Goal: Transaction & Acquisition: Purchase product/service

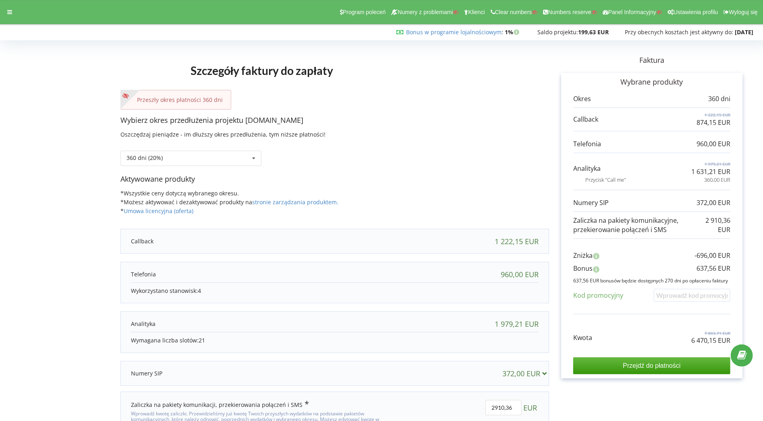
click at [410, 90] on div "Przeszły okres płatności 360 dni" at bounding box center [334, 100] width 429 height 20
click at [8, 12] on icon at bounding box center [9, 12] width 5 height 6
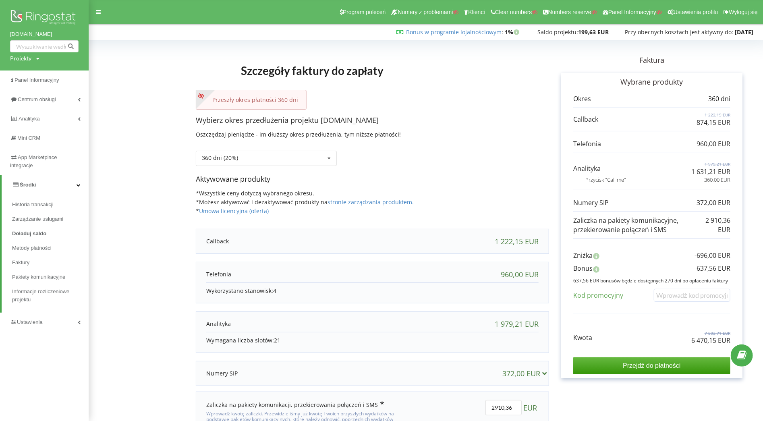
drag, startPoint x: 9, startPoint y: 33, endPoint x: 58, endPoint y: 36, distance: 49.6
click at [58, 36] on div "botanic.com.pl Projekty Wyszukiwanie" at bounding box center [44, 35] width 89 height 70
copy link "botanic.com.pl"
click at [255, 43] on div "Szczegóły faktury do zapłaty Przeszły okres płatności 360 dni Wybierz okres prz…" at bounding box center [372, 252] width 353 height 419
click at [33, 61] on div "Projekty Wyszukiwanie" at bounding box center [24, 58] width 29 height 8
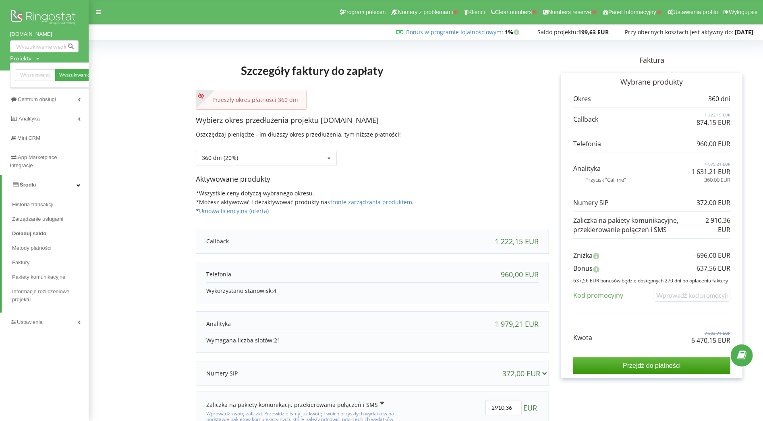
click at [40, 83] on div "Wyszukiwanie" at bounding box center [54, 74] width 89 height 25
click at [40, 77] on input "text" at bounding box center [35, 75] width 40 height 12
paste input "ilona@pompy.app"
type input "pompy.app"
click at [74, 75] on span "Wyszukiwanie" at bounding box center [74, 75] width 31 height 7
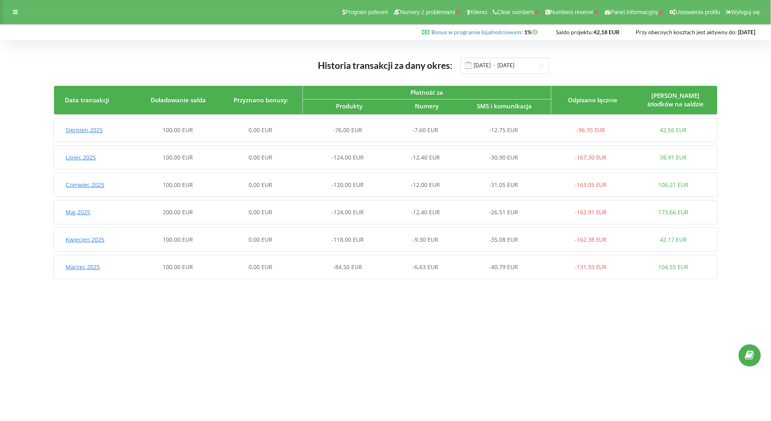
click at [212, 136] on div "Sierpien , 2025 100,00 EUR 0,00 EUR -76,00 EUR -7,60 EUR -12,75 EUR -96,35 EUR …" at bounding box center [384, 129] width 661 height 19
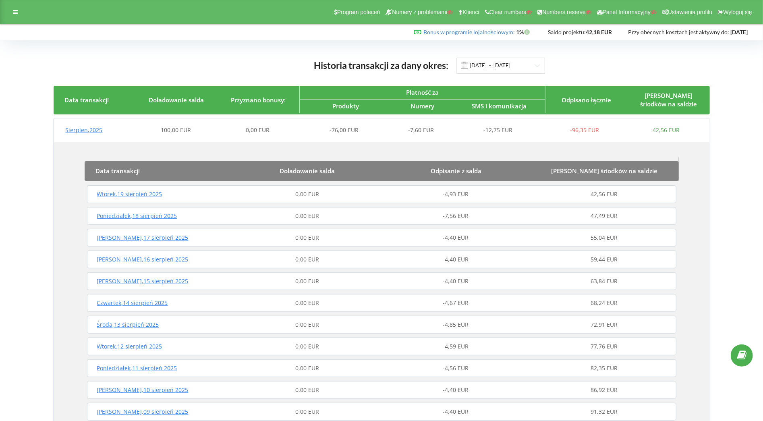
click at [212, 136] on div "Sierpien , 2025 100,00 EUR 0,00 EUR -76,00 EUR -7,60 EUR -12,75 EUR -96,35 EUR …" at bounding box center [381, 129] width 654 height 19
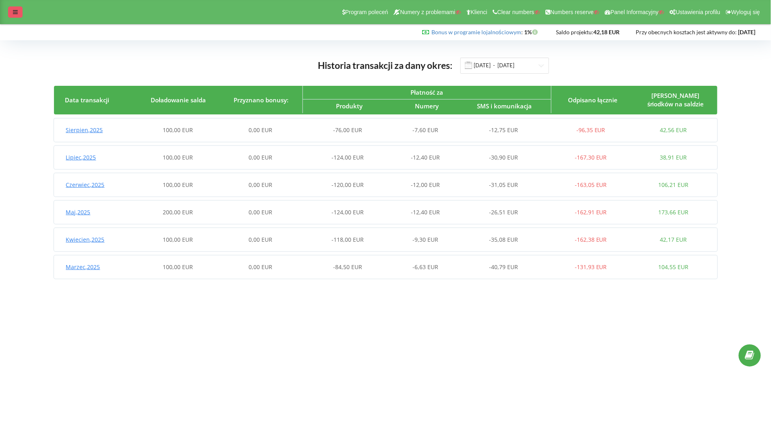
click at [17, 10] on icon at bounding box center [15, 12] width 5 height 6
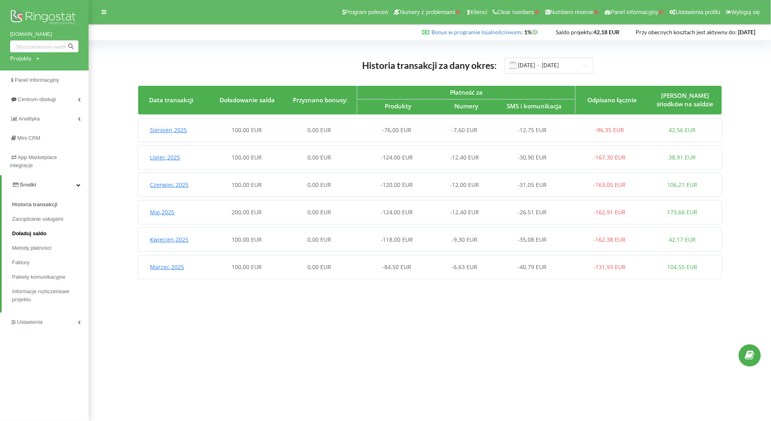
click at [33, 231] on span "Doładuj saldo" at bounding box center [29, 234] width 34 height 8
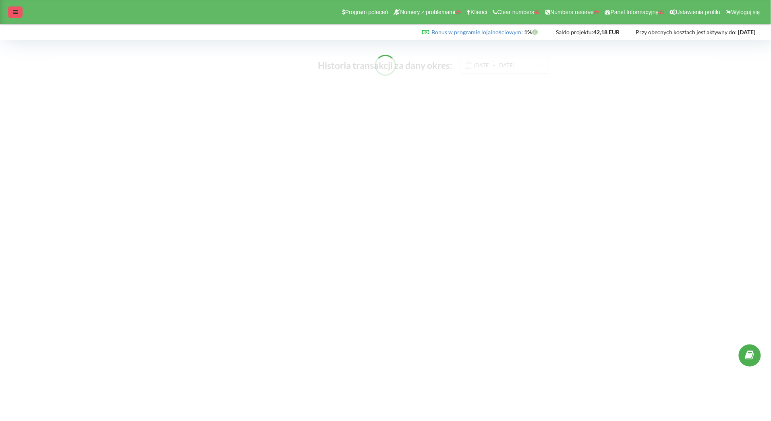
click at [20, 9] on div at bounding box center [15, 11] width 15 height 11
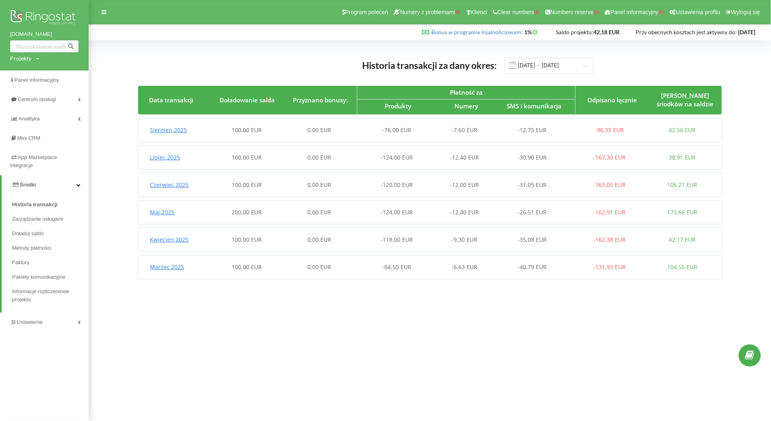
click at [269, 128] on div "100,00 EUR" at bounding box center [247, 130] width 73 height 8
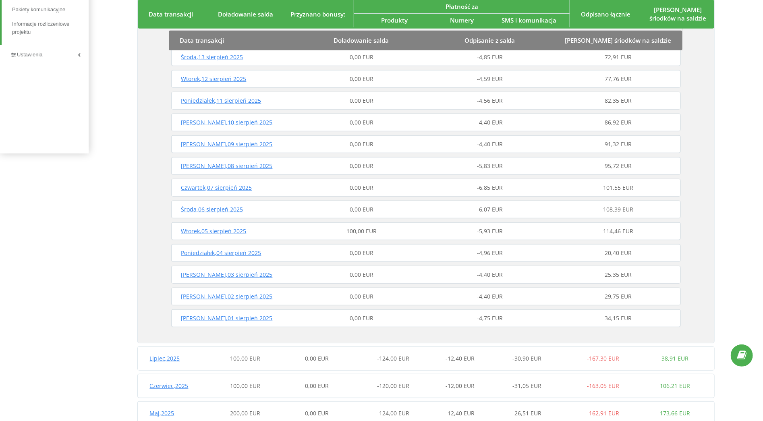
scroll to position [294, 0]
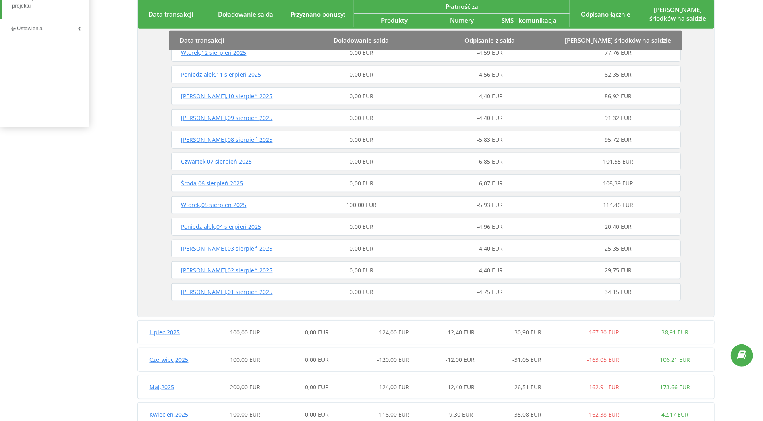
click at [271, 205] on div "Wtorek , 05 sierpień 2025" at bounding box center [233, 205] width 128 height 8
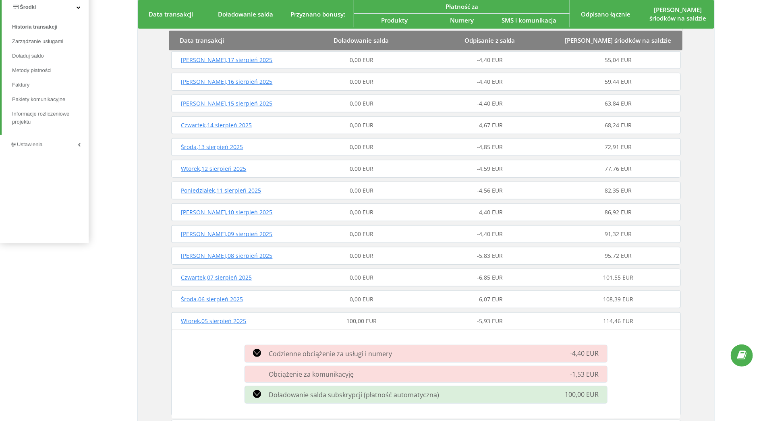
scroll to position [177, 0]
click at [723, 54] on div "Historia transakcji za dany okres: 01.03.2025 - 20.08.2025 Data transakcji Doła…" at bounding box center [425, 270] width 657 height 797
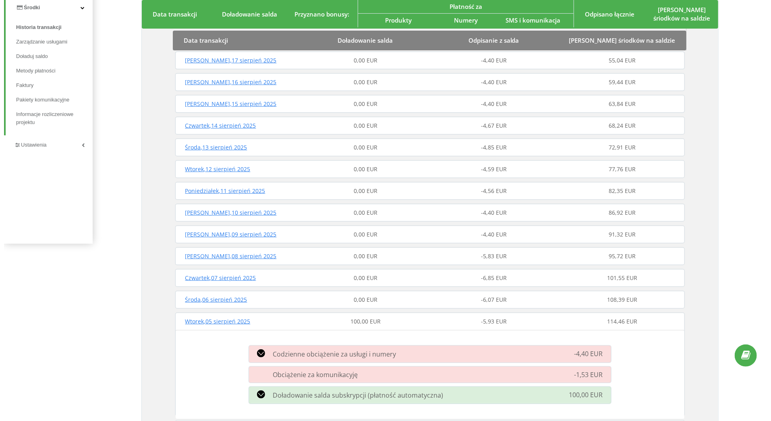
scroll to position [0, 0]
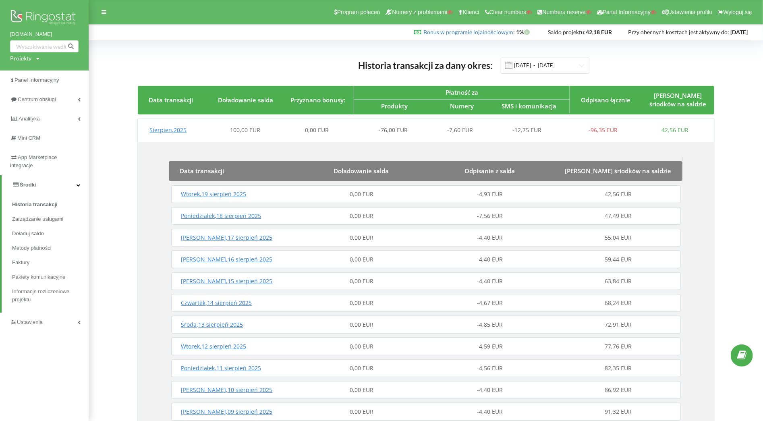
click at [194, 139] on div "Sierpien , 2025 100,00 EUR 0,00 EUR -76,00 EUR -7,60 EUR -12,75 EUR -96,35 EUR …" at bounding box center [424, 129] width 573 height 19
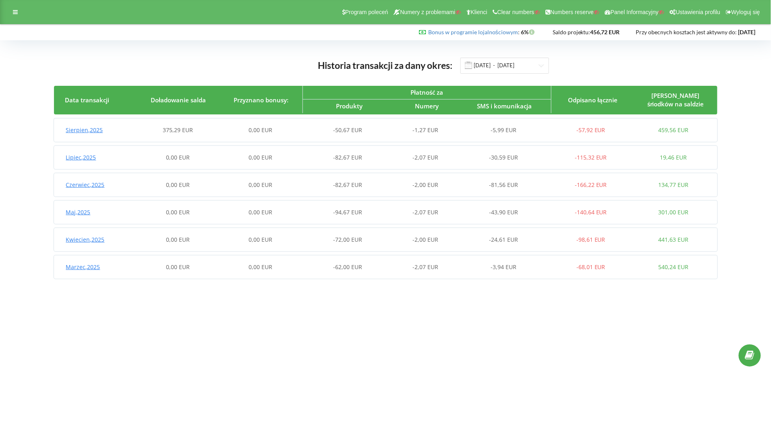
click at [319, 132] on div "-50,67 EUR" at bounding box center [343, 130] width 83 height 8
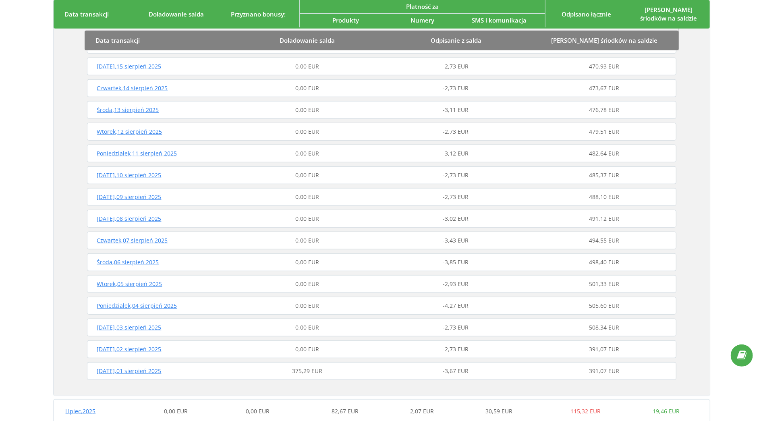
scroll to position [218, 0]
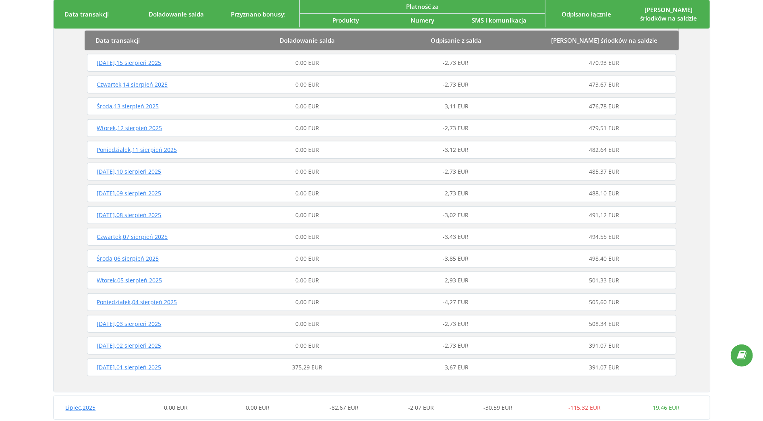
click at [271, 365] on div "375,29 EUR" at bounding box center [307, 367] width 148 height 8
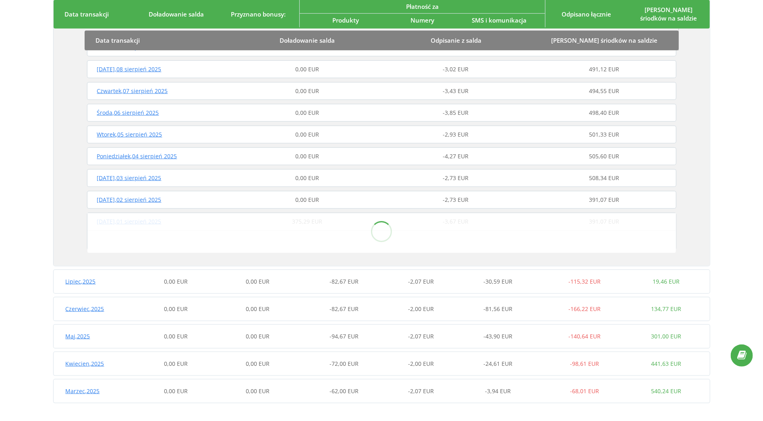
scroll to position [365, 0]
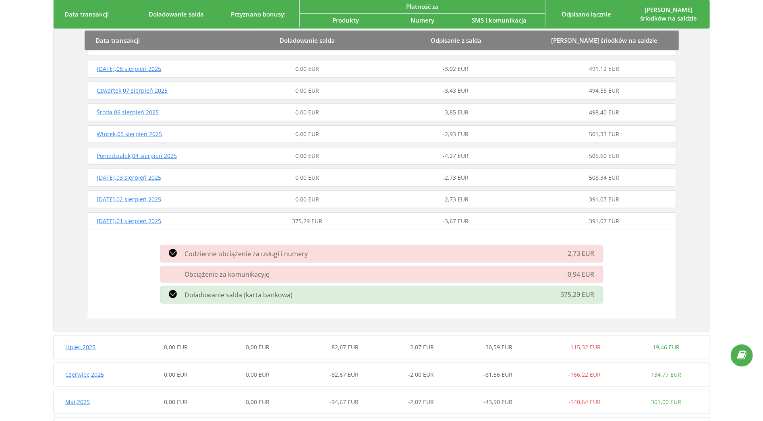
click at [216, 216] on div "Piątek , 01 sierpień 2025 375,29 EUR -3,67 EUR 391,07 EUR" at bounding box center [381, 220] width 593 height 19
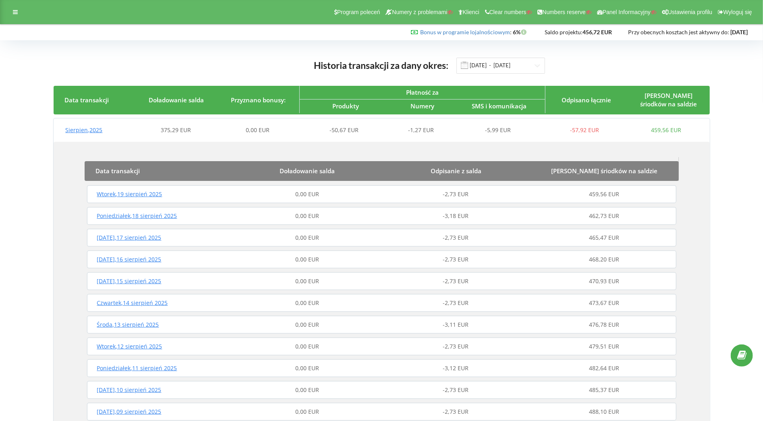
scroll to position [22, 0]
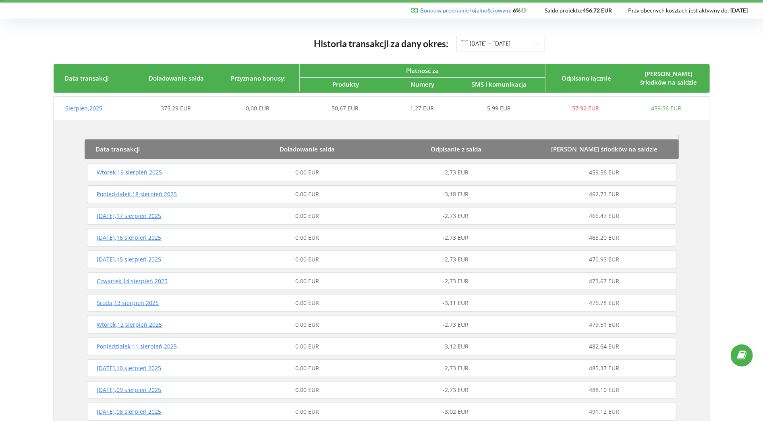
click at [220, 168] on div "Wtorek , 19 sierpień 2025 0,00 EUR -2,73 EUR 459,56 EUR" at bounding box center [381, 172] width 593 height 19
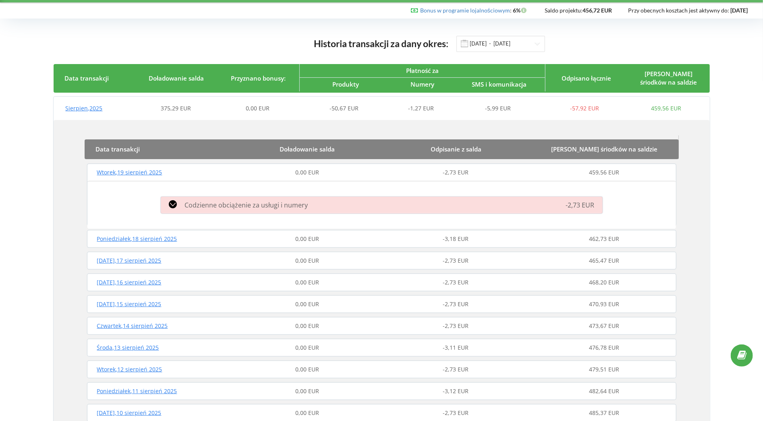
click at [469, 204] on div "-2,73 EUR" at bounding box center [536, 205] width 141 height 10
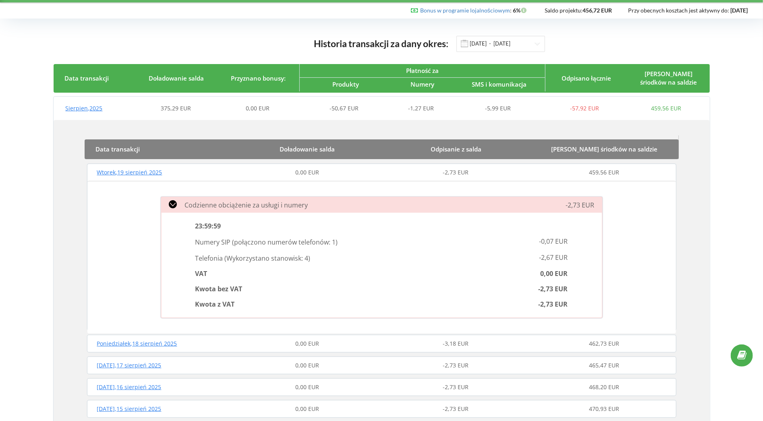
click at [384, 176] on div "-2,73 EUR" at bounding box center [455, 172] width 148 height 8
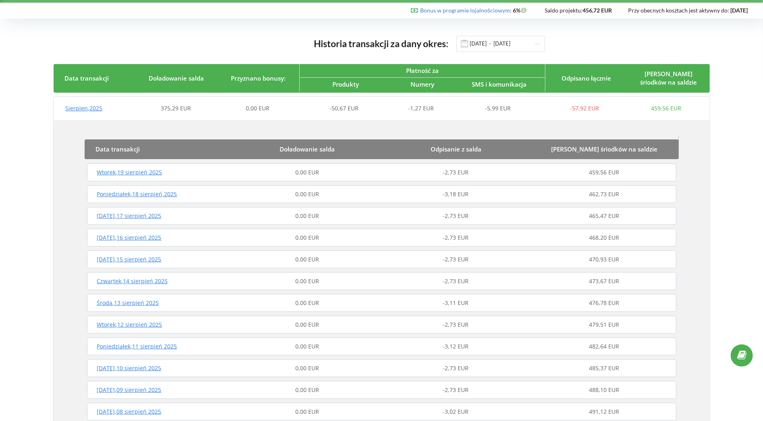
click at [422, 190] on div "-3,18 EUR" at bounding box center [455, 194] width 148 height 8
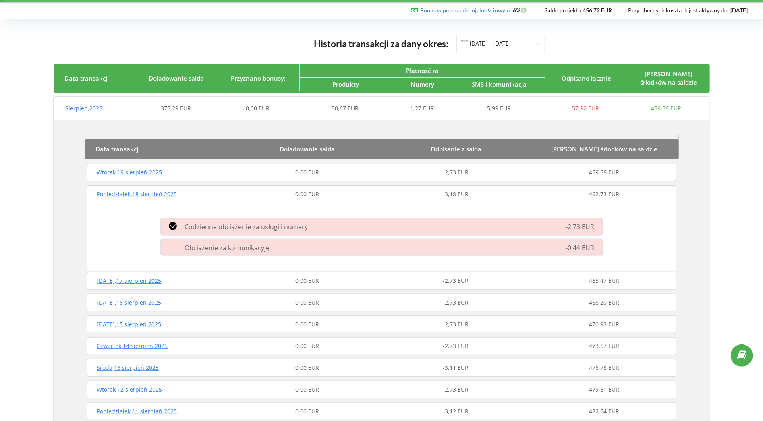
click at [369, 188] on div "Poniedziałek , 18 sierpień 2025 0,00 EUR -3,18 EUR 462,73 EUR" at bounding box center [381, 193] width 593 height 19
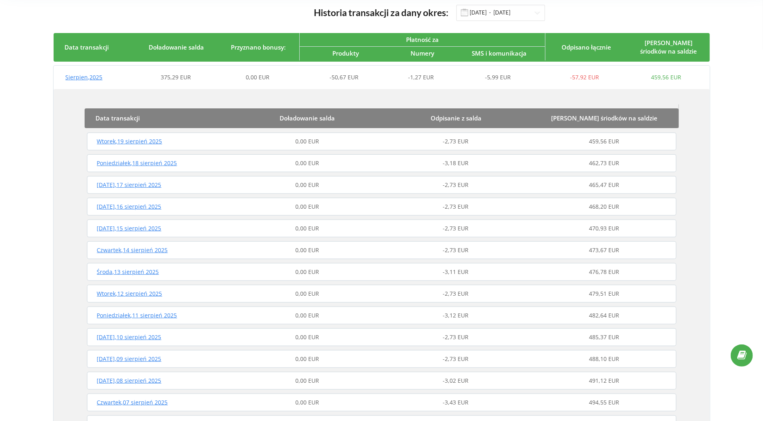
scroll to position [69, 0]
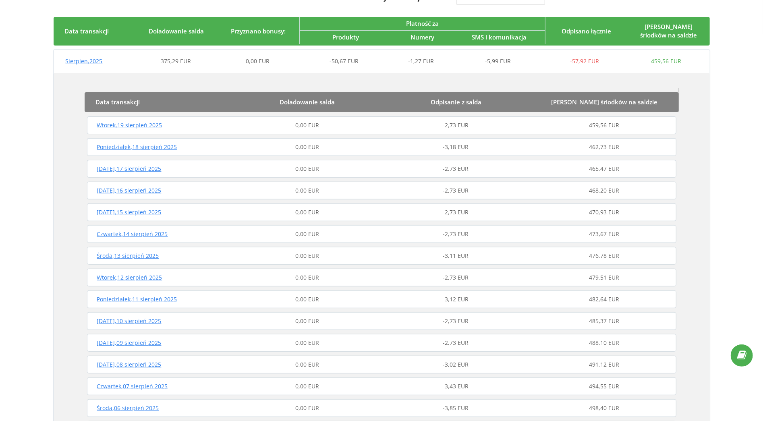
click at [428, 252] on div "-3,11 EUR" at bounding box center [455, 256] width 148 height 8
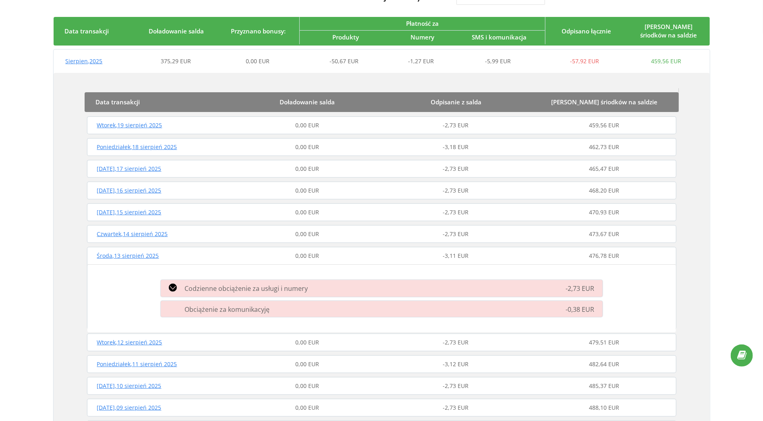
click at [359, 249] on div "Środa , 13 sierpień 2025 0,00 EUR -3,11 EUR 476,78 EUR" at bounding box center [381, 255] width 593 height 19
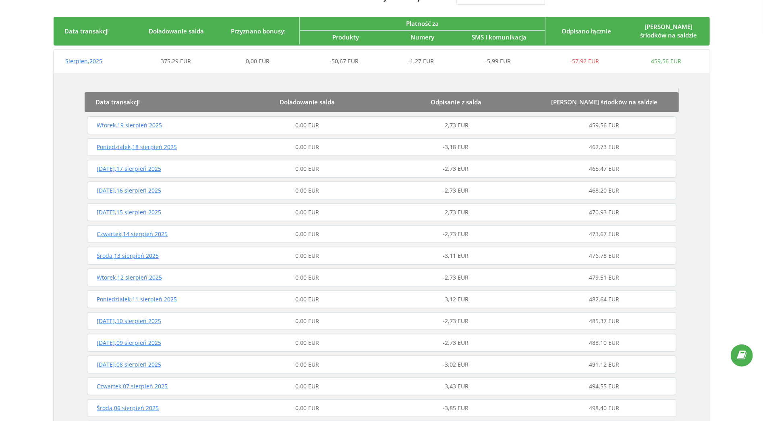
scroll to position [0, 0]
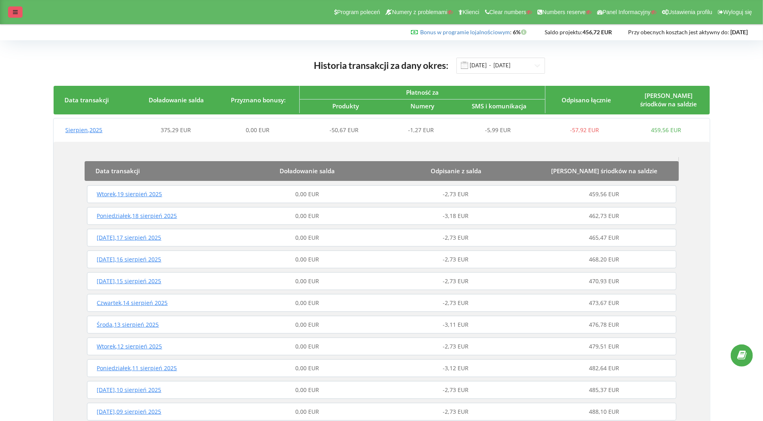
click at [15, 10] on icon at bounding box center [15, 12] width 5 height 6
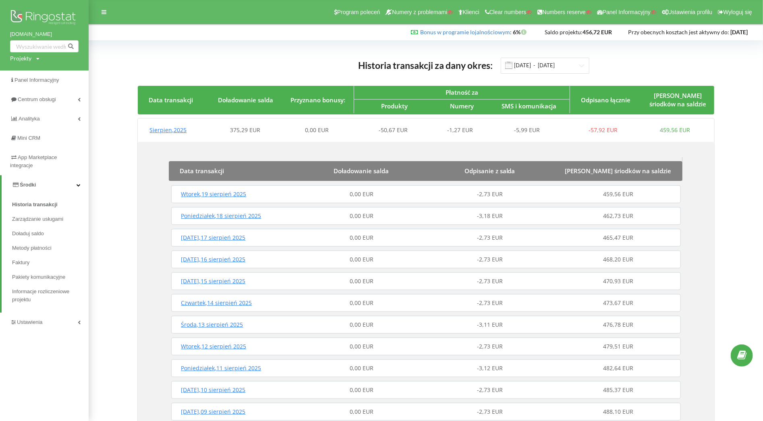
click at [63, 185] on link "Środki" at bounding box center [45, 184] width 87 height 19
click at [50, 205] on link "Ustawienia" at bounding box center [44, 204] width 89 height 19
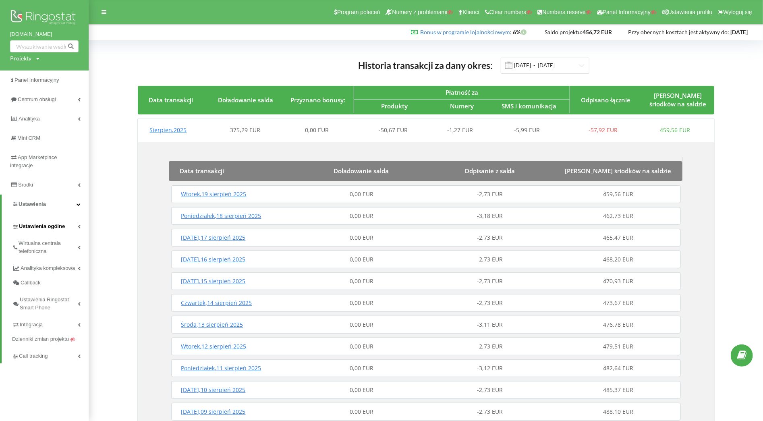
click at [53, 228] on span "Ustawienia ogólne" at bounding box center [42, 226] width 46 height 8
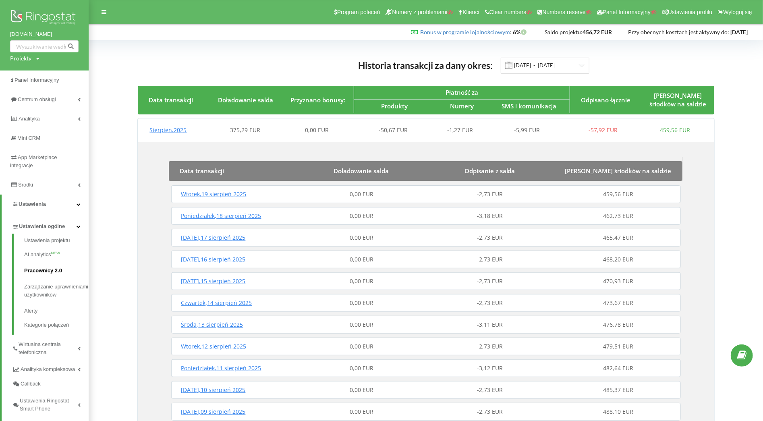
click at [43, 265] on link "Pracownicy 2.0" at bounding box center [56, 271] width 64 height 16
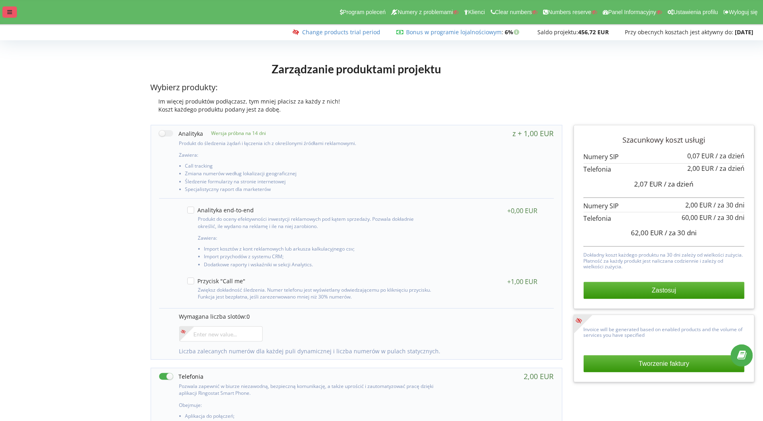
click at [10, 10] on icon at bounding box center [9, 12] width 5 height 6
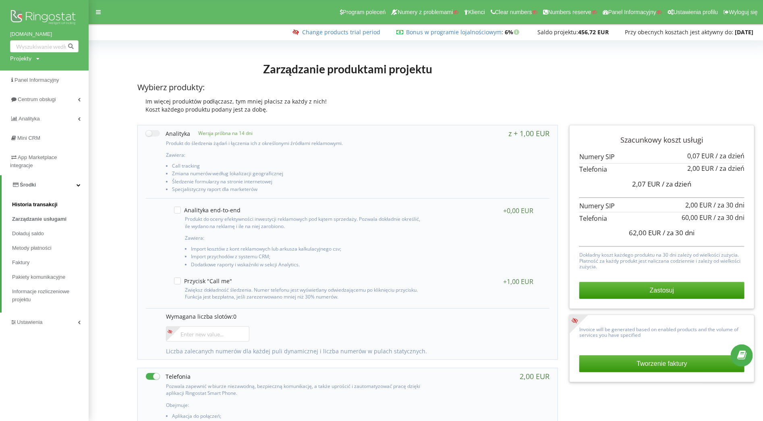
click at [44, 203] on span "Historia transakcji" at bounding box center [35, 205] width 46 height 8
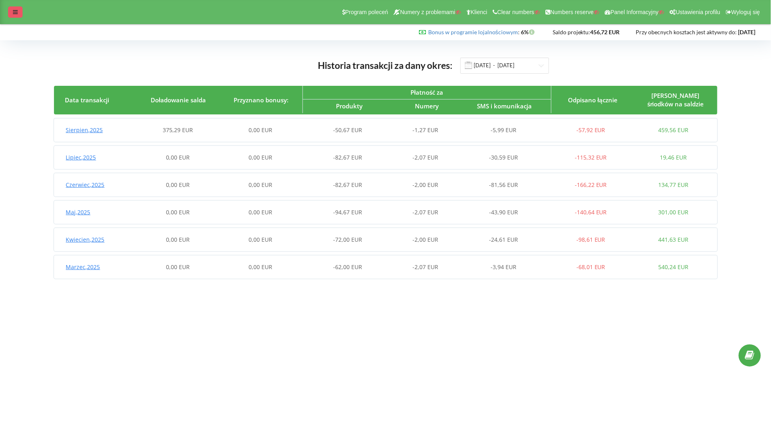
click at [17, 9] on div at bounding box center [15, 11] width 15 height 11
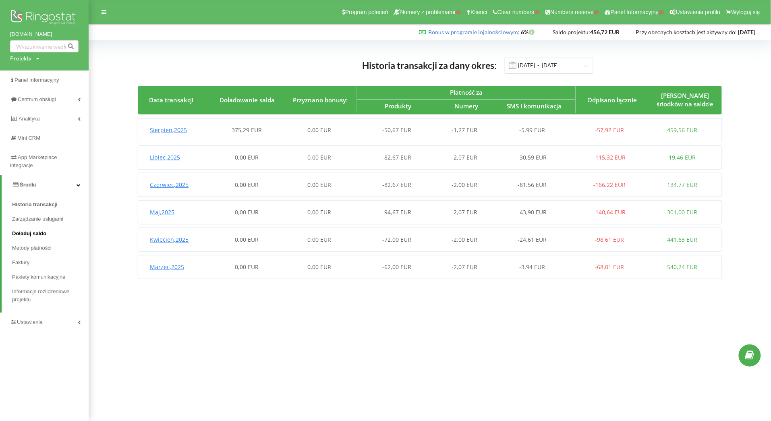
click at [35, 232] on span "Doładuj saldo" at bounding box center [29, 234] width 34 height 8
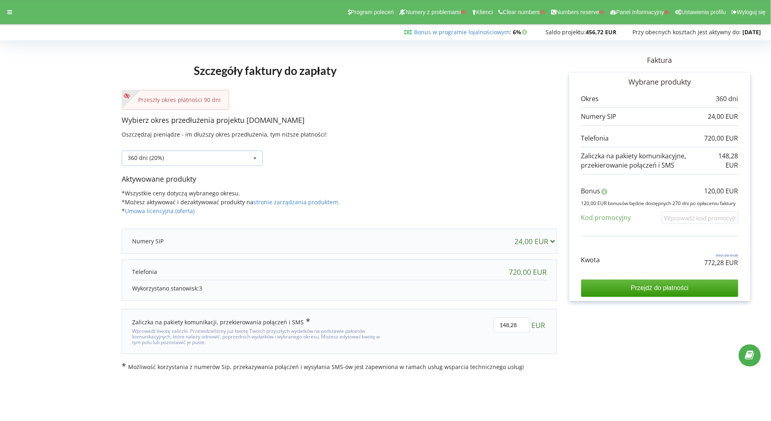
click at [192, 156] on div "360 dni (20%) Doładuj saldo bez przedłużania 30 dni" at bounding box center [192, 158] width 141 height 15
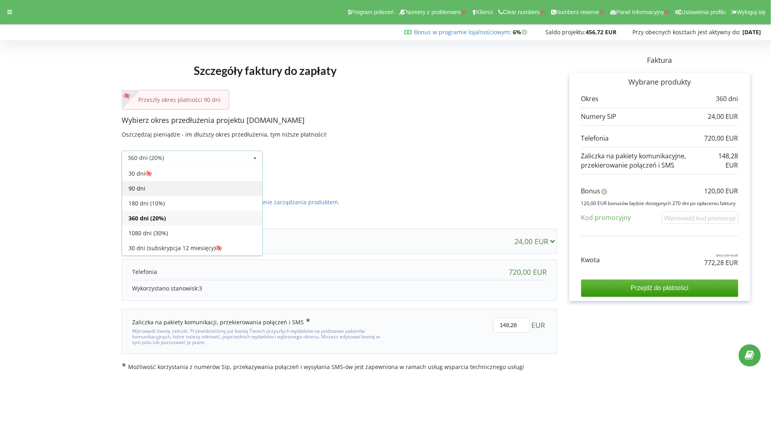
click at [150, 186] on div "90 dni" at bounding box center [192, 188] width 140 height 15
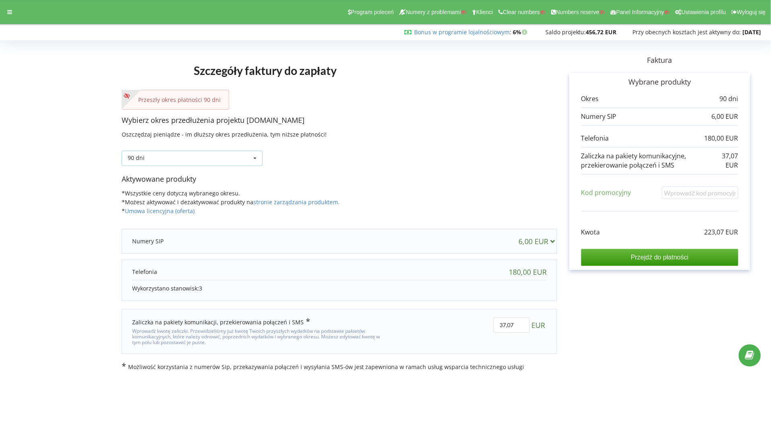
click at [220, 155] on div "90 dni Doładuj saldo bez przedłużania 30 dni" at bounding box center [192, 158] width 141 height 15
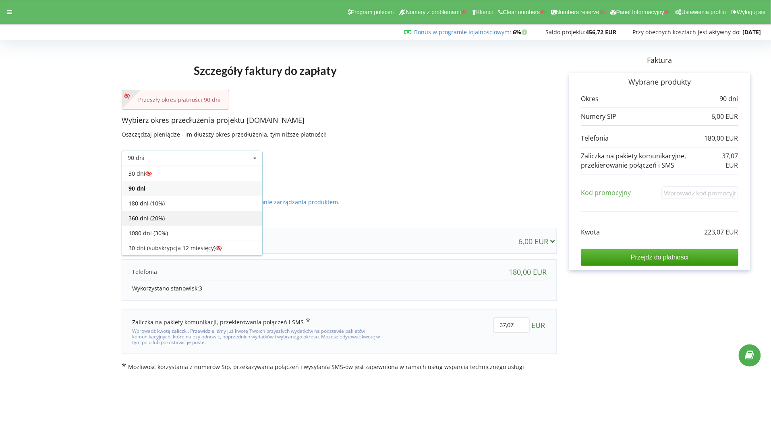
click at [168, 211] on div "360 dni (20%)" at bounding box center [192, 218] width 140 height 15
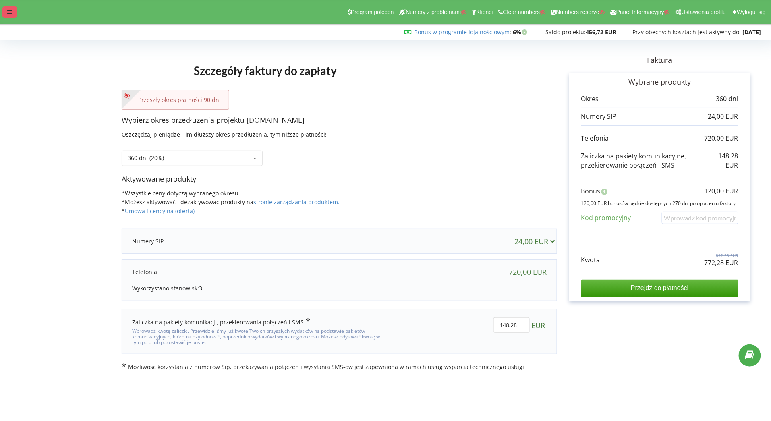
click at [8, 12] on icon at bounding box center [9, 12] width 5 height 6
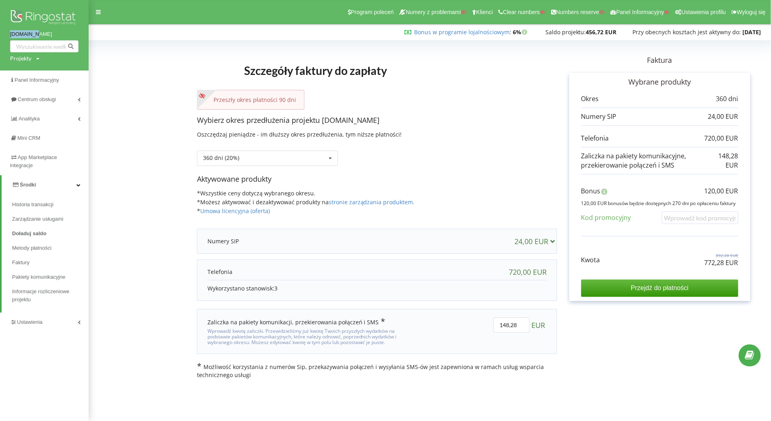
drag, startPoint x: 7, startPoint y: 35, endPoint x: 56, endPoint y: 34, distance: 49.6
click at [56, 34] on div "pompy.app Projekty Wyszukiwanie" at bounding box center [44, 35] width 89 height 70
copy link "pompy.app"
click at [413, 159] on div "360 dni (20%) Doładuj saldo bez przedłużania" at bounding box center [377, 152] width 360 height 27
click at [300, 155] on div "360 dni (20%) Doładuj saldo bez przedłużania 30 dni" at bounding box center [267, 158] width 141 height 15
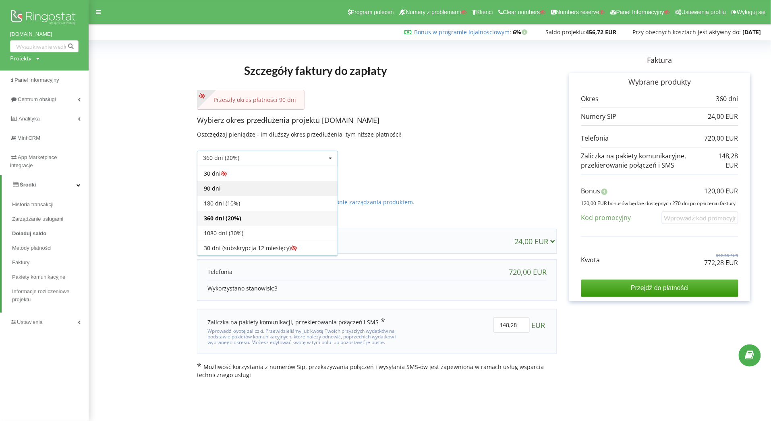
click at [249, 186] on div "90 dni" at bounding box center [267, 188] width 140 height 15
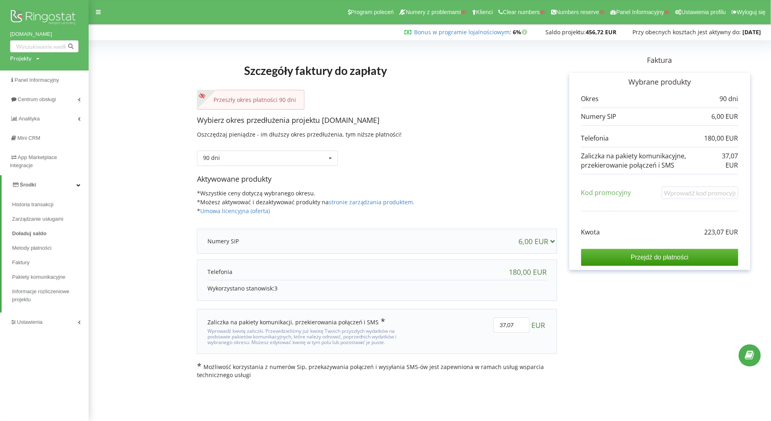
click at [452, 100] on div "Przeszły okres płatności 90 dni" at bounding box center [377, 100] width 360 height 20
click at [455, 96] on div "Przeszły okres płatności 90 dni" at bounding box center [377, 100] width 360 height 20
click at [20, 58] on div "Projekty" at bounding box center [20, 58] width 21 height 8
click at [29, 75] on input "text" at bounding box center [35, 75] width 40 height 12
paste input "[DOMAIN_NAME]"
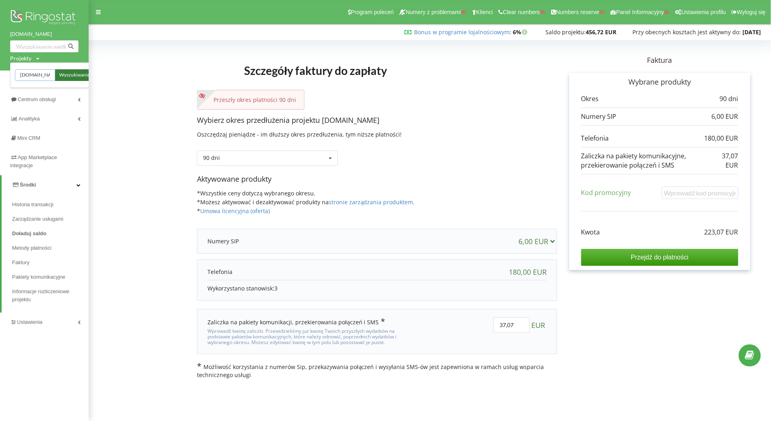
type input "[DOMAIN_NAME]"
click at [76, 75] on span "Wyszukiwanie" at bounding box center [74, 75] width 31 height 7
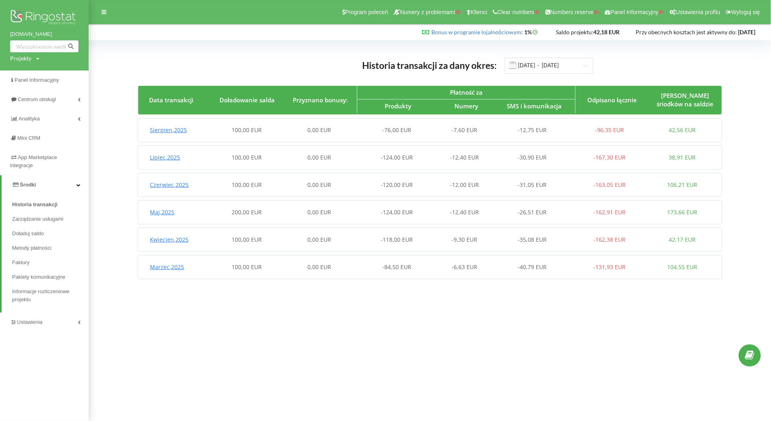
click at [31, 57] on div "Projekty" at bounding box center [20, 58] width 21 height 8
click at [34, 73] on input "text" at bounding box center [35, 75] width 40 height 12
paste input "tophim.com.ua"
type input "tophim.com.ua"
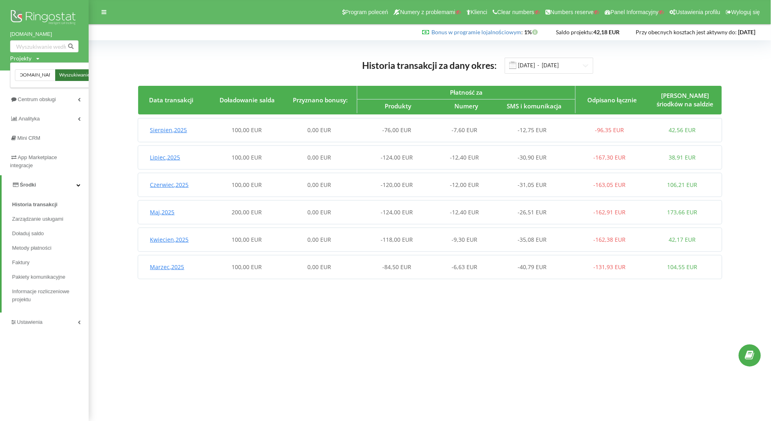
scroll to position [0, 0]
click at [74, 72] on span "Wyszukiwanie" at bounding box center [74, 75] width 31 height 7
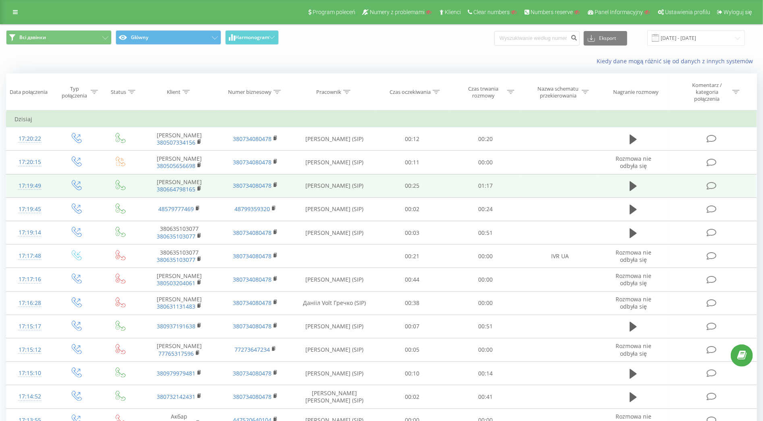
click at [30, 185] on div "17:19:49" at bounding box center [30, 186] width 31 height 16
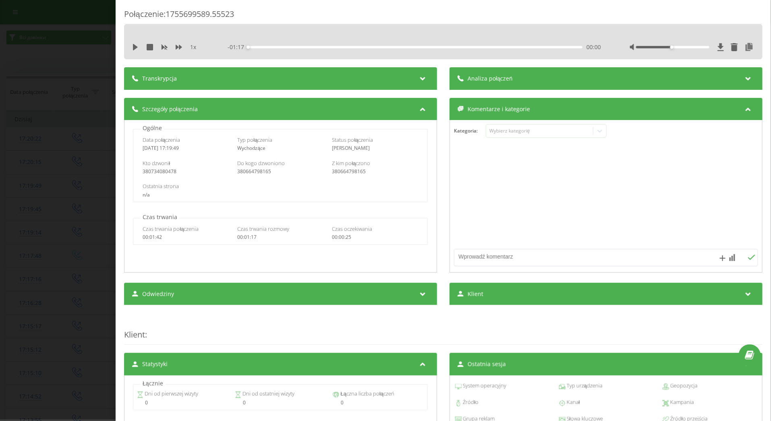
click at [106, 46] on div "Połączenie : 1755699589.55523 1 x - 01:17 00:00 00:00 Transkrypcja Aby móc anal…" at bounding box center [385, 210] width 771 height 421
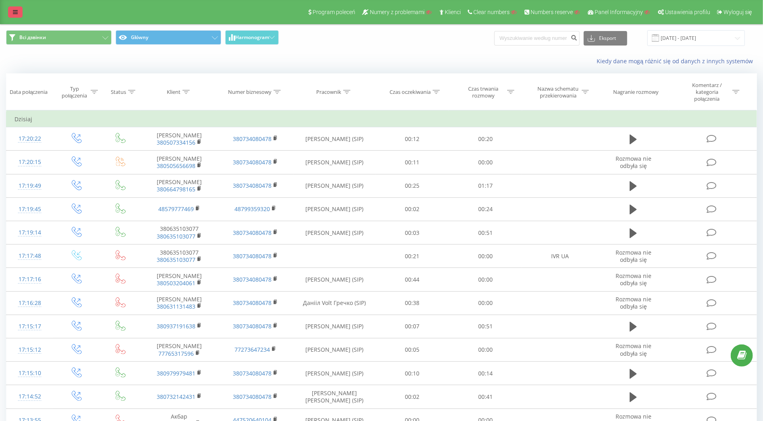
click at [8, 15] on link at bounding box center [15, 11] width 15 height 11
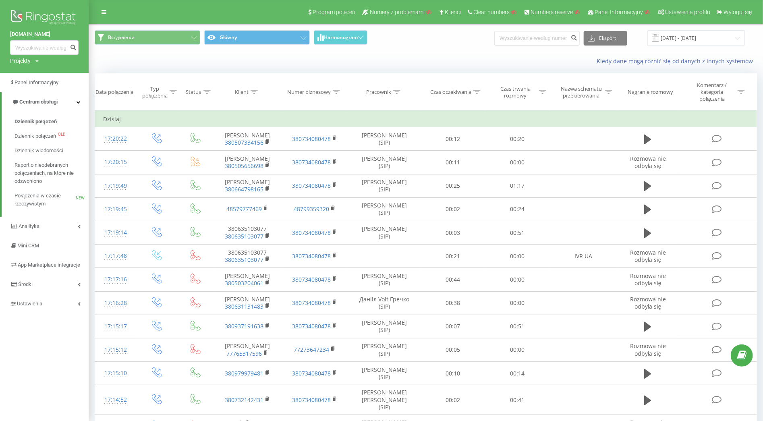
click at [28, 60] on div "Projekty" at bounding box center [20, 61] width 21 height 8
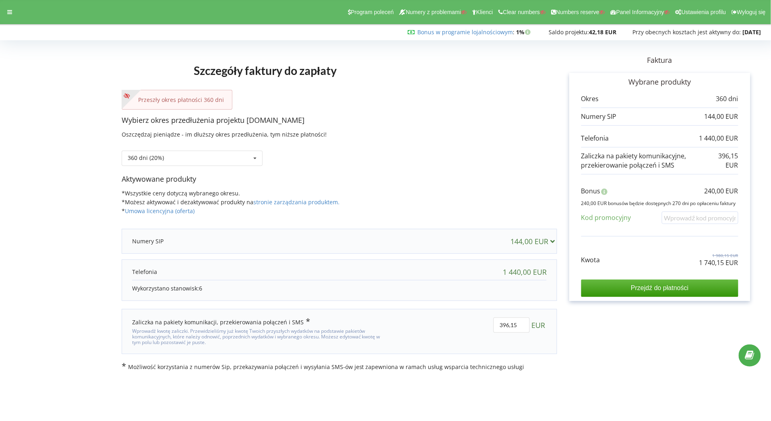
click at [10, 19] on div "Program poleceń Numery z problemami Klienci Clear numbers Numbers reserve Panel…" at bounding box center [385, 12] width 782 height 24
click at [11, 15] on div at bounding box center [9, 11] width 15 height 11
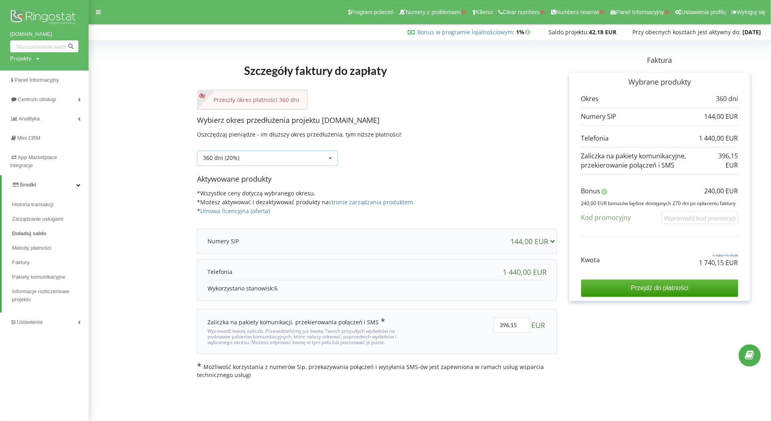
click at [244, 161] on div "360 dni (20%) Doładuj saldo bez przedłużania 30 dni" at bounding box center [267, 158] width 141 height 15
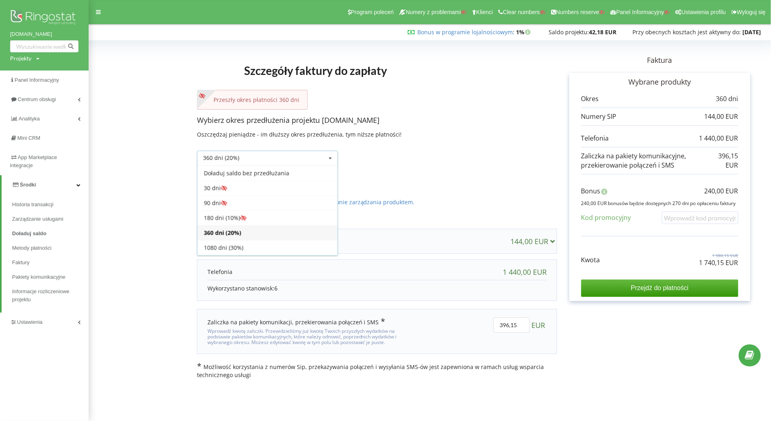
scroll to position [15, 0]
click at [228, 167] on div "30 dni" at bounding box center [267, 173] width 140 height 15
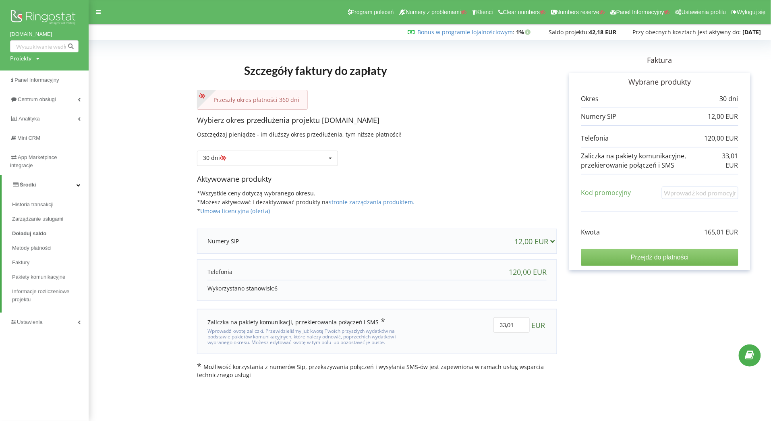
click at [637, 262] on input "Przejdź do płatności" at bounding box center [659, 257] width 157 height 17
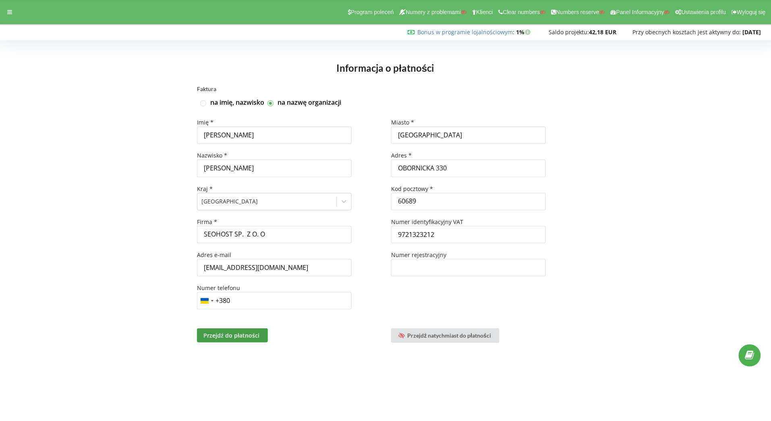
click at [293, 68] on div "Informacja o płatności" at bounding box center [385, 64] width 754 height 43
click at [9, 13] on icon at bounding box center [9, 12] width 5 height 6
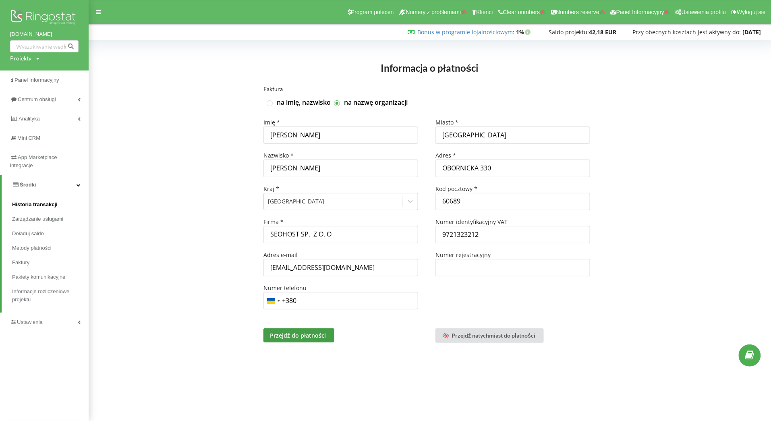
click at [28, 203] on span "Historia transakcji" at bounding box center [35, 205] width 46 height 8
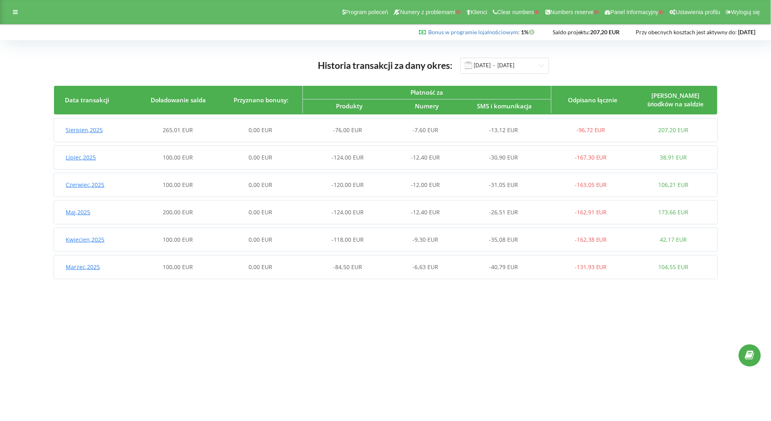
click at [292, 376] on body "Program poleceń Numery z problemami Klienci Clear numbers Numbers reserve Panel…" at bounding box center [385, 210] width 771 height 421
click at [330, 308] on body "Program poleceń Numery z problemami Klienci Clear numbers Numbers reserve Panel…" at bounding box center [385, 210] width 771 height 421
